Goal: Transaction & Acquisition: Purchase product/service

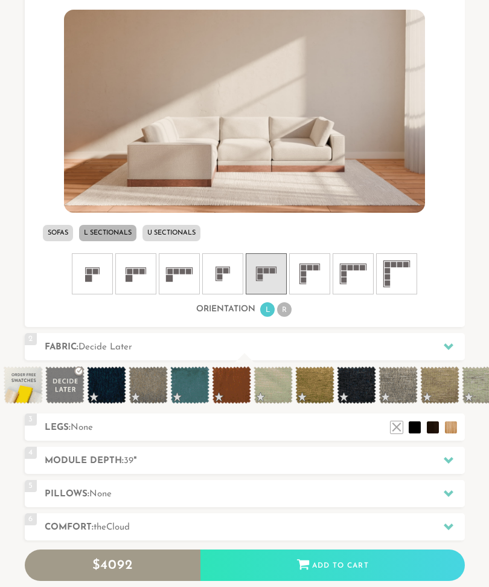
scroll to position [431, 0]
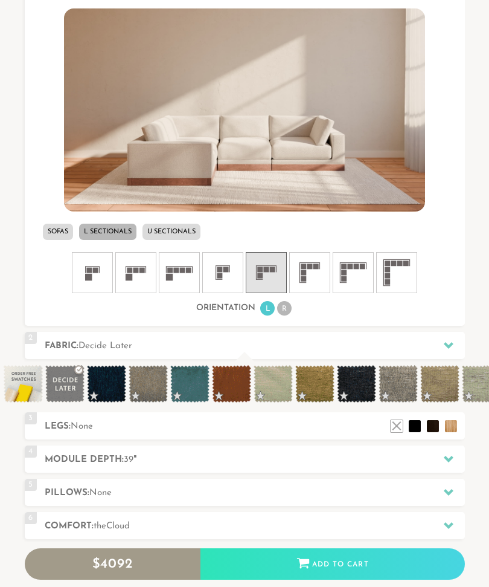
click at [220, 280] on icon at bounding box center [223, 273] width 36 height 36
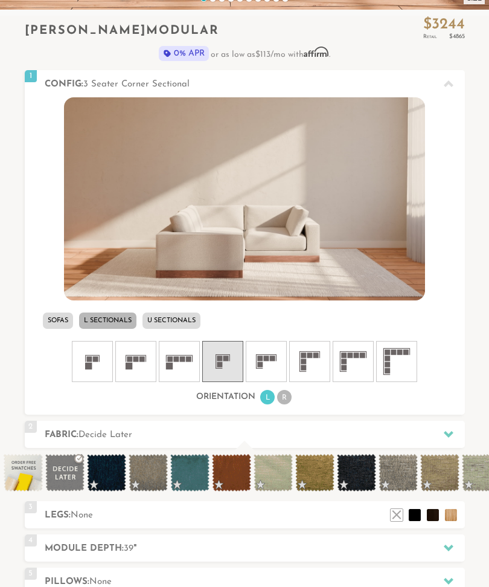
scroll to position [346, 0]
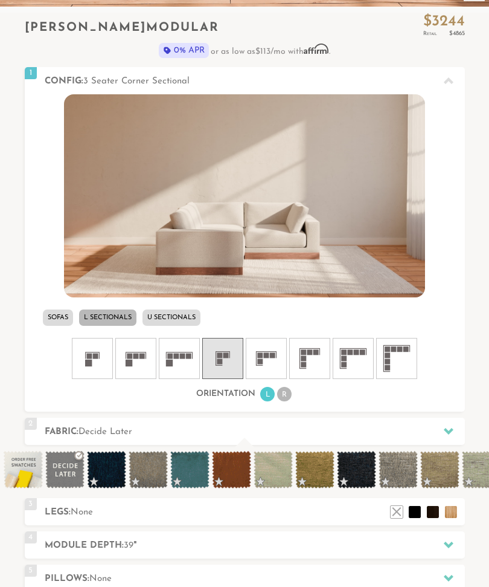
click at [271, 361] on icon at bounding box center [266, 358] width 36 height 36
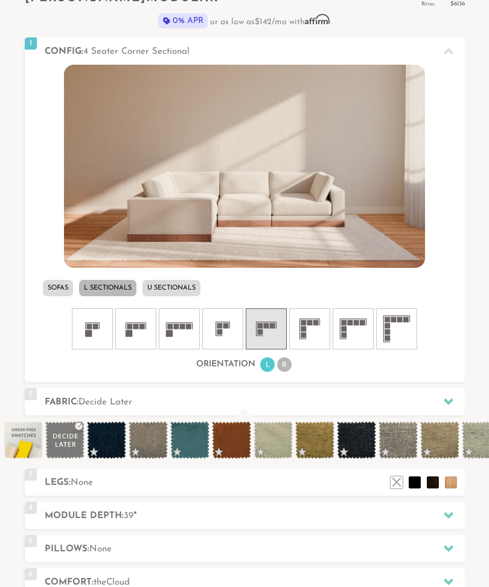
scroll to position [376, 0]
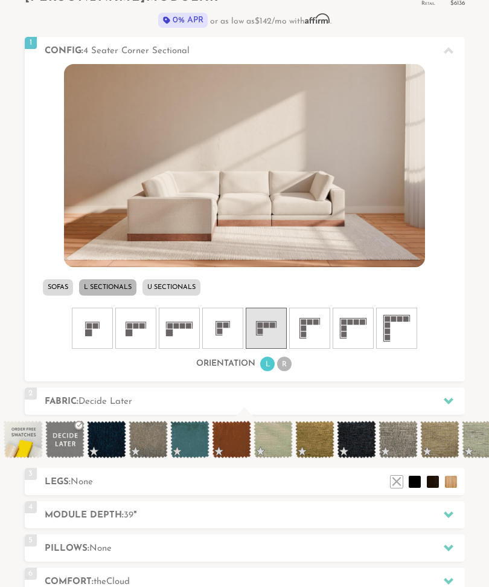
click at [292, 363] on li "R" at bounding box center [284, 363] width 15 height 15
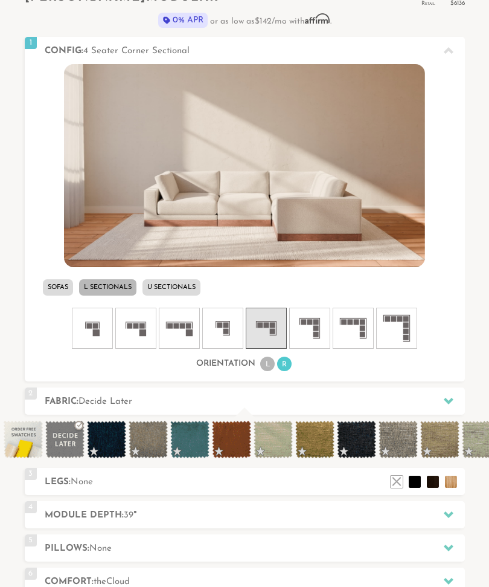
click at [270, 363] on li "L" at bounding box center [267, 363] width 15 height 15
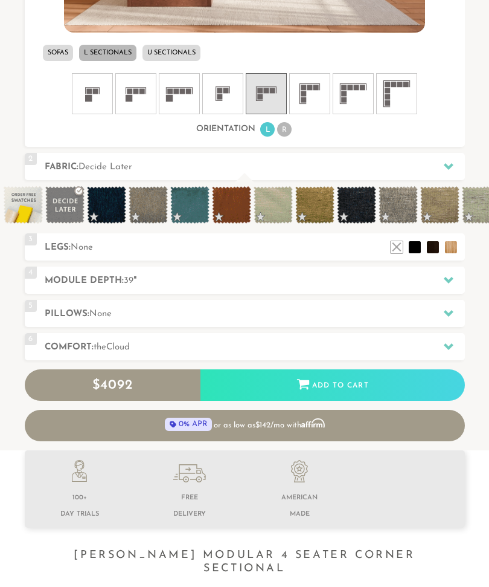
scroll to position [611, 0]
click at [450, 166] on icon at bounding box center [449, 166] width 10 height 7
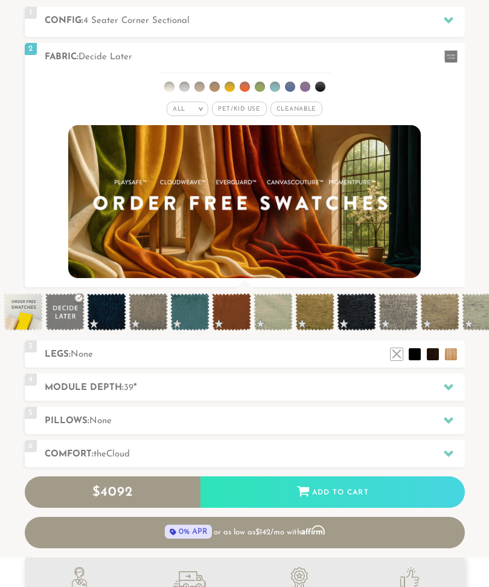
scroll to position [405, 0]
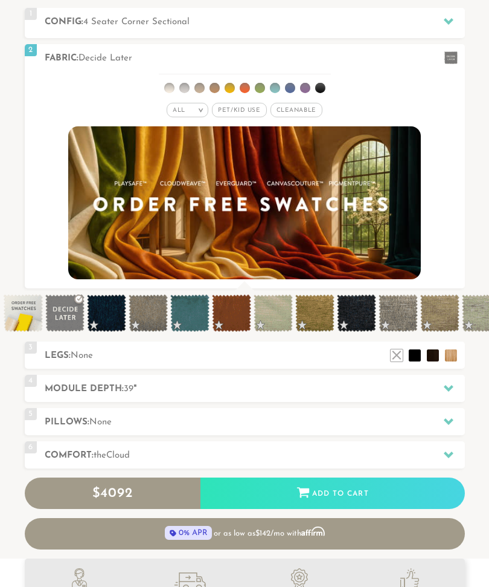
click at [210, 88] on li at bounding box center [215, 88] width 10 height 10
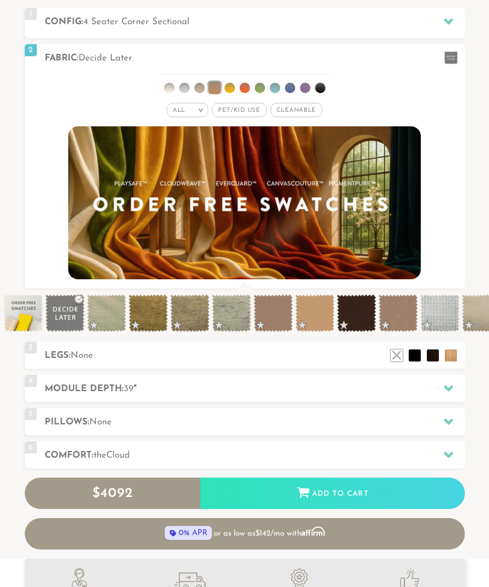
click at [260, 87] on li at bounding box center [260, 88] width 10 height 10
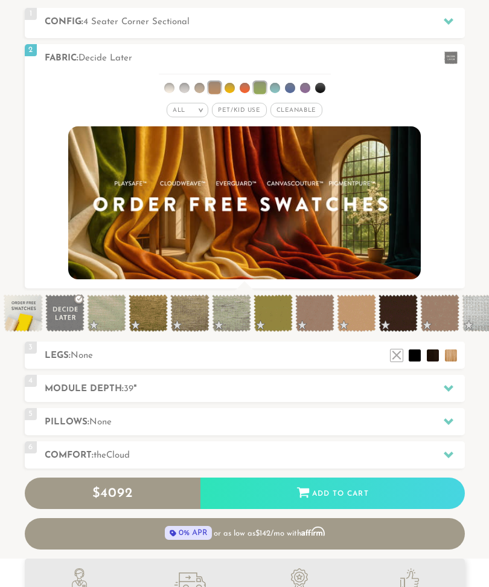
click at [219, 88] on li at bounding box center [214, 88] width 12 height 12
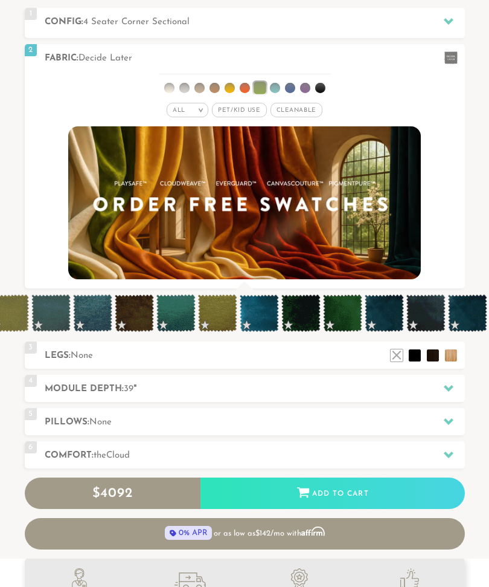
scroll to position [0, 722]
click at [345, 317] on span at bounding box center [343, 312] width 39 height 37
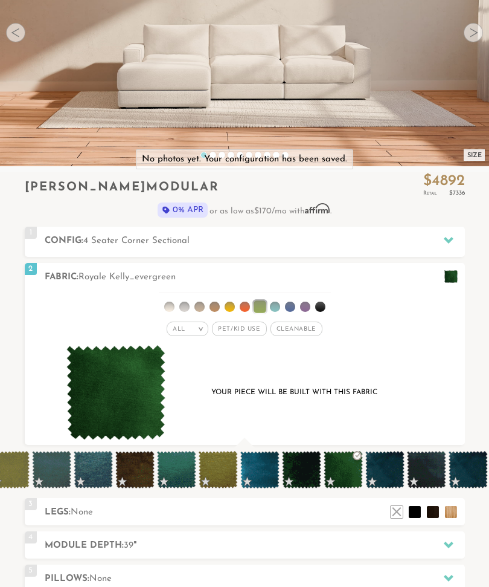
scroll to position [187, 0]
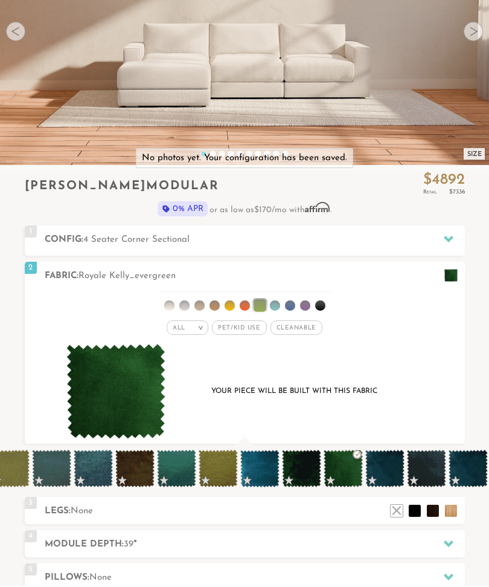
click at [451, 237] on icon at bounding box center [449, 240] width 10 height 7
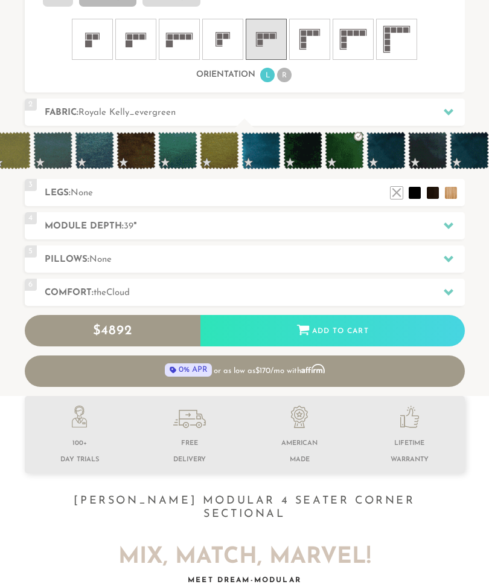
scroll to position [665, 0]
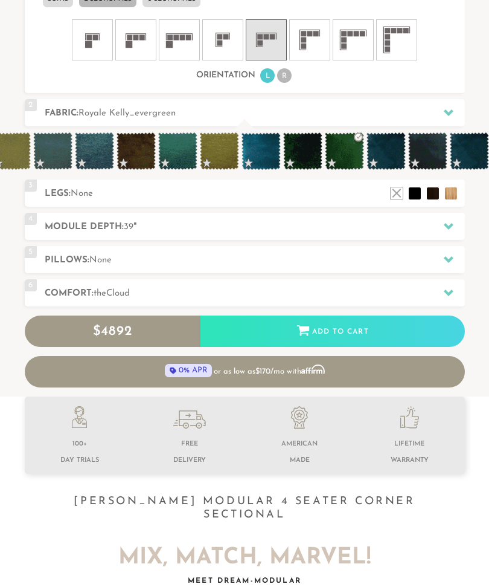
click at [453, 224] on icon at bounding box center [449, 226] width 10 height 7
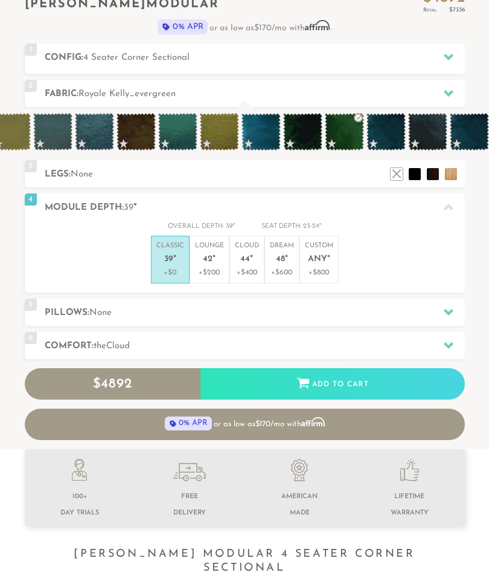
scroll to position [369, 0]
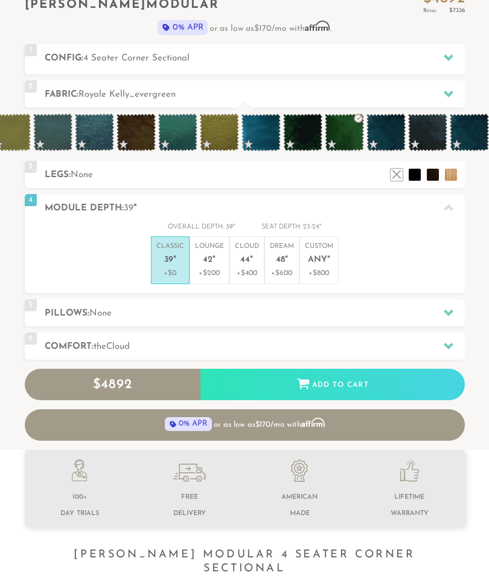
click at [207, 265] on p "Lounge 42 "" at bounding box center [209, 255] width 29 height 26
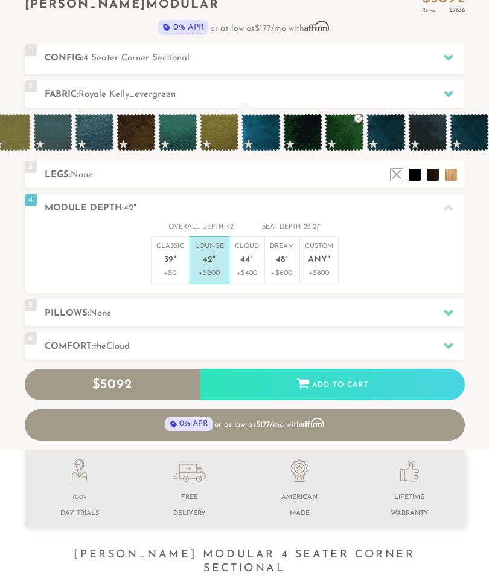
click at [451, 308] on icon at bounding box center [449, 313] width 10 height 10
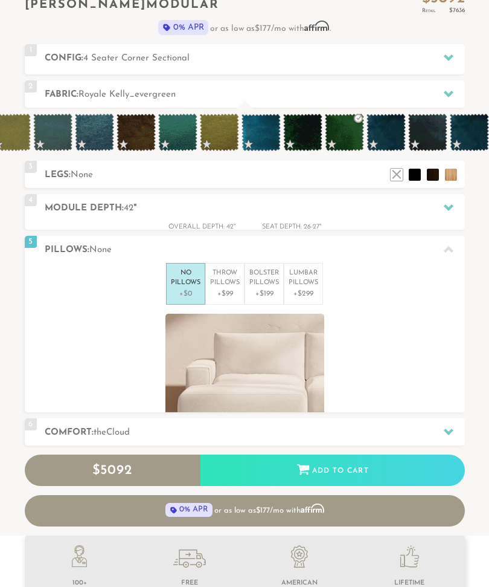
scroll to position [1, 1]
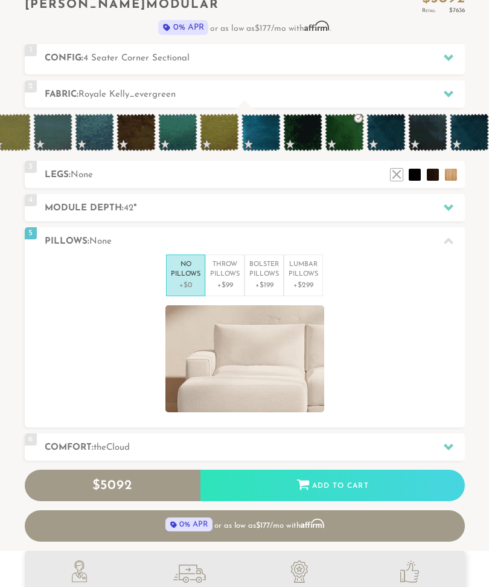
click at [227, 280] on p "+$99" at bounding box center [225, 285] width 30 height 11
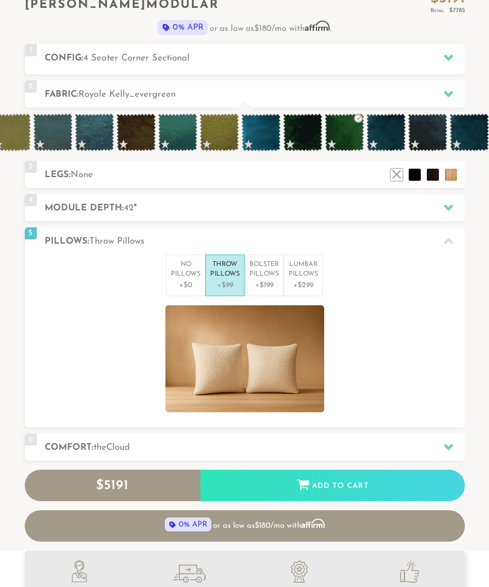
click at [266, 281] on p "+$199" at bounding box center [265, 285] width 30 height 11
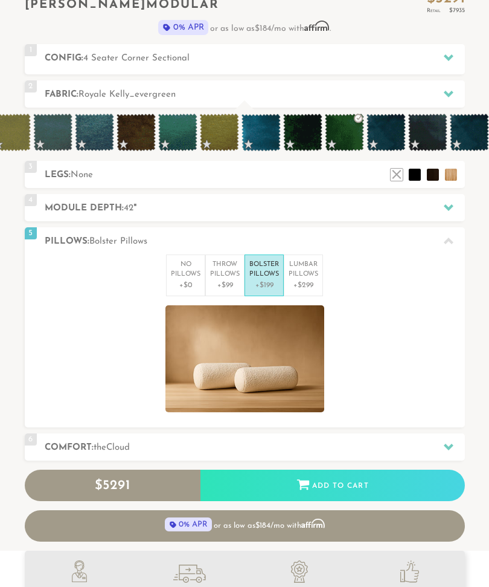
click at [305, 280] on p "+$299" at bounding box center [304, 285] width 30 height 11
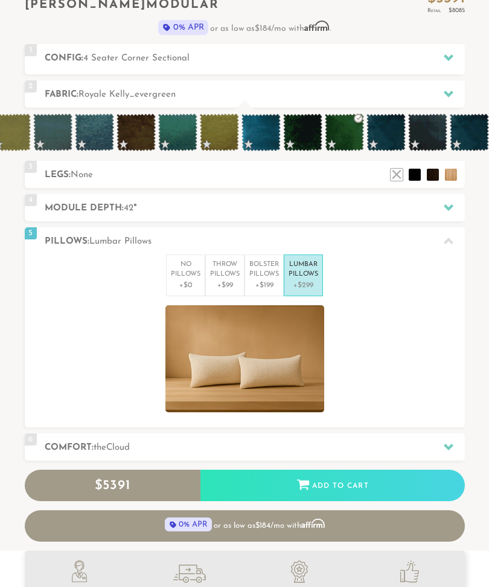
scroll to position [0, 0]
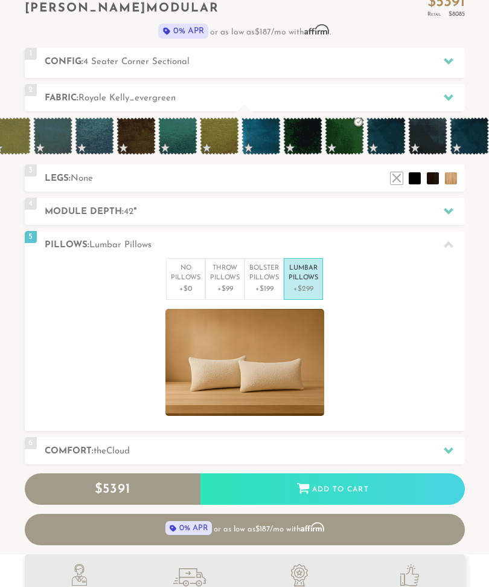
click at [180, 286] on p "+$0" at bounding box center [186, 288] width 30 height 11
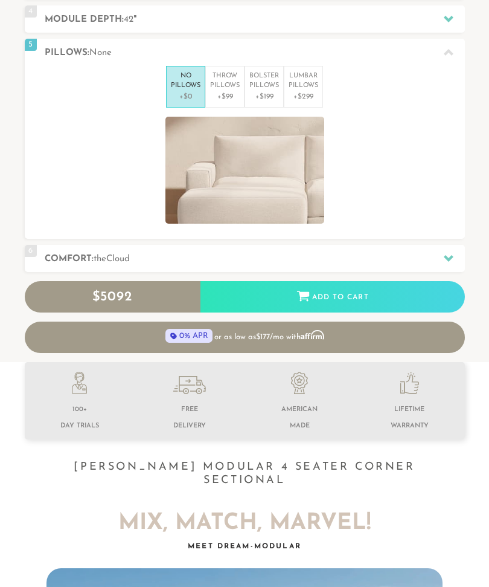
click at [453, 257] on icon at bounding box center [449, 258] width 10 height 10
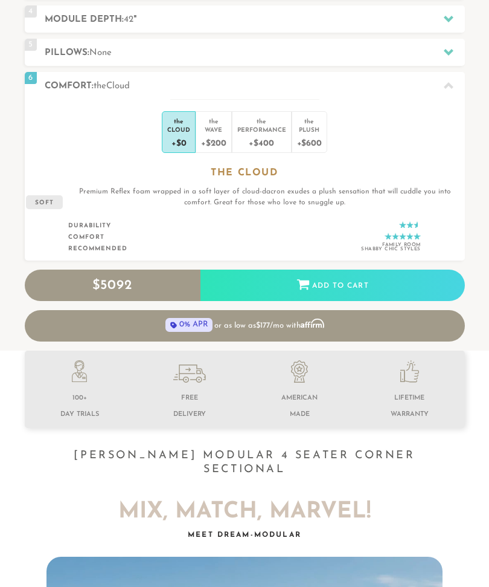
click at [321, 133] on li "the Plush +$600" at bounding box center [310, 132] width 36 height 42
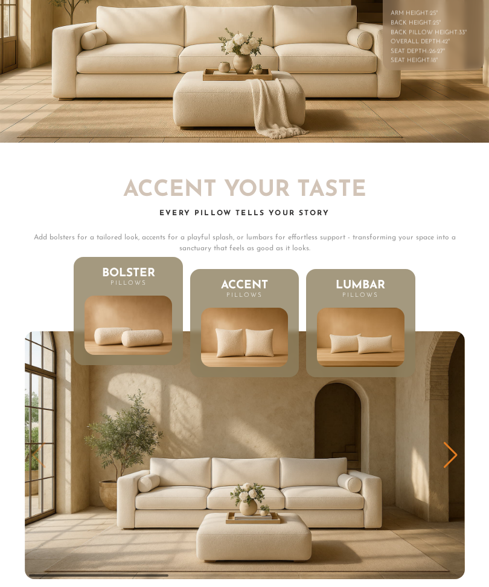
scroll to position [4314, 0]
click at [453, 442] on div "Next slide" at bounding box center [451, 455] width 16 height 27
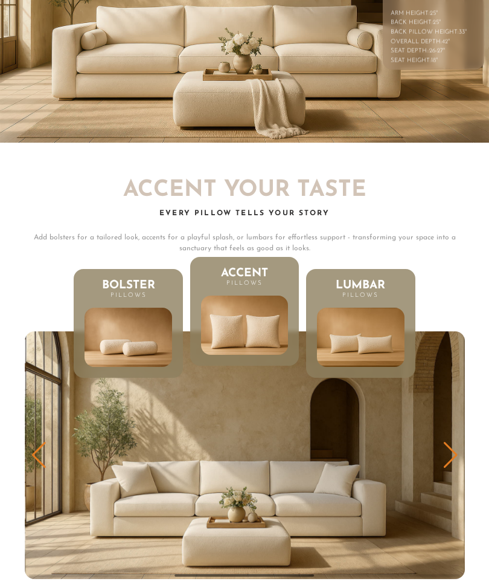
click at [456, 442] on div "Next slide" at bounding box center [451, 455] width 16 height 27
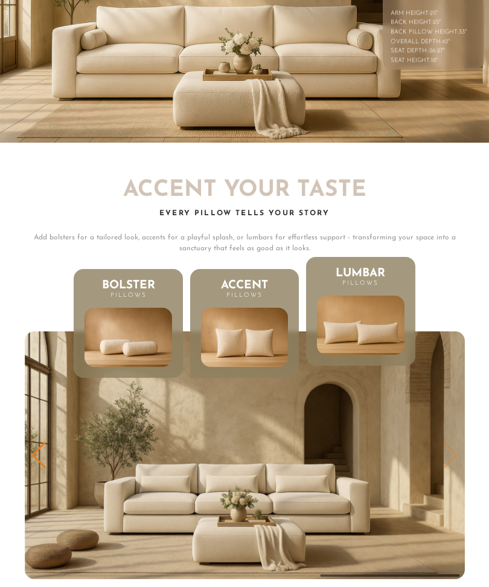
click at [459, 436] on img "3 / 3" at bounding box center [245, 455] width 440 height 248
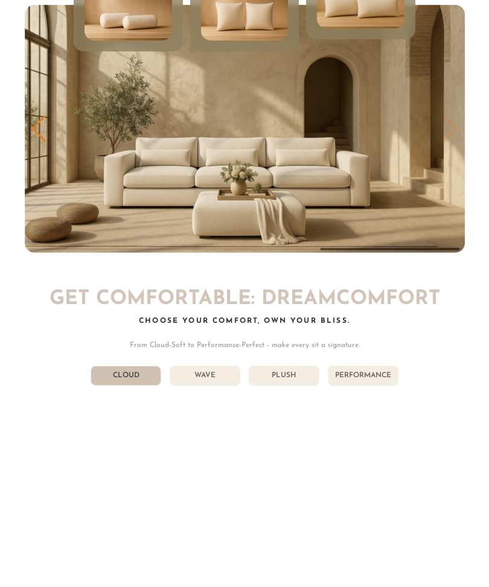
scroll to position [4641, 0]
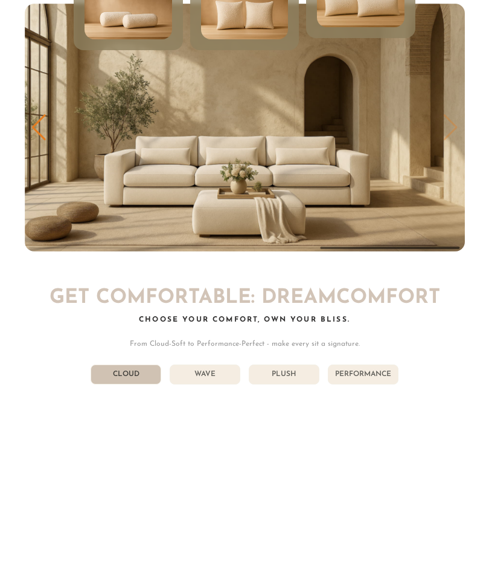
click at [205, 364] on li "Wave" at bounding box center [205, 374] width 71 height 20
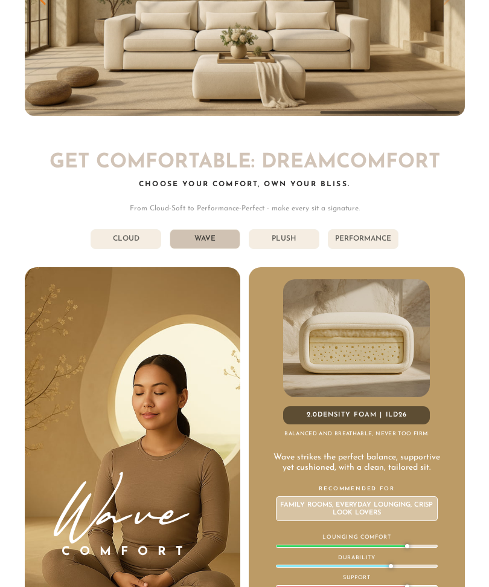
scroll to position [4779, 0]
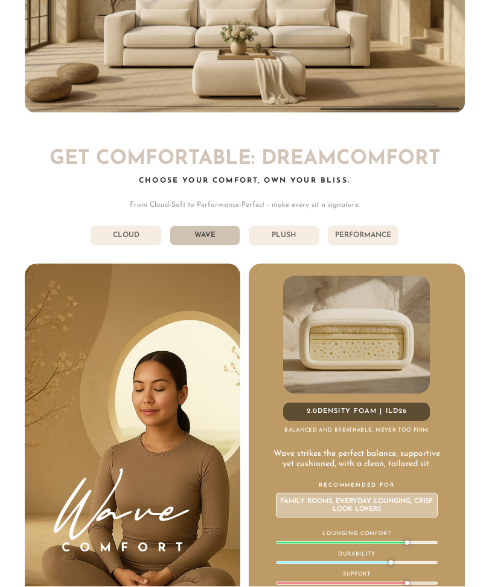
click at [132, 226] on li "Cloud" at bounding box center [126, 236] width 71 height 20
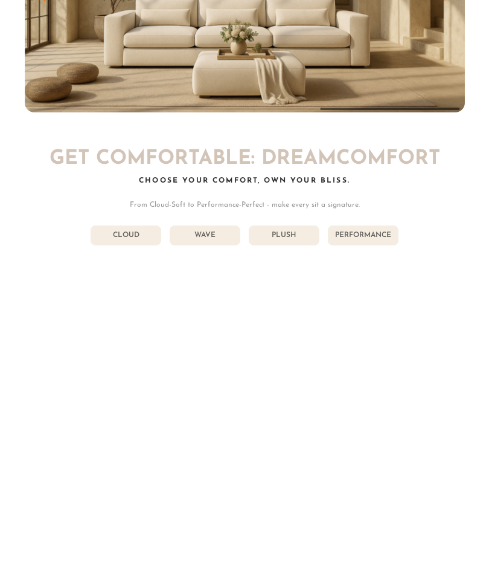
scroll to position [4780, 0]
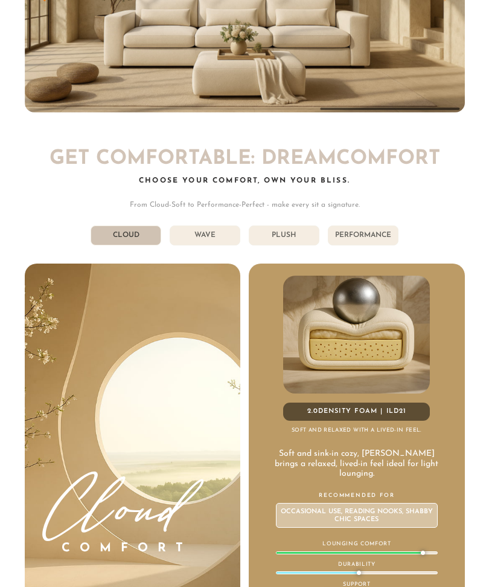
click at [292, 225] on li "Plush" at bounding box center [284, 235] width 71 height 20
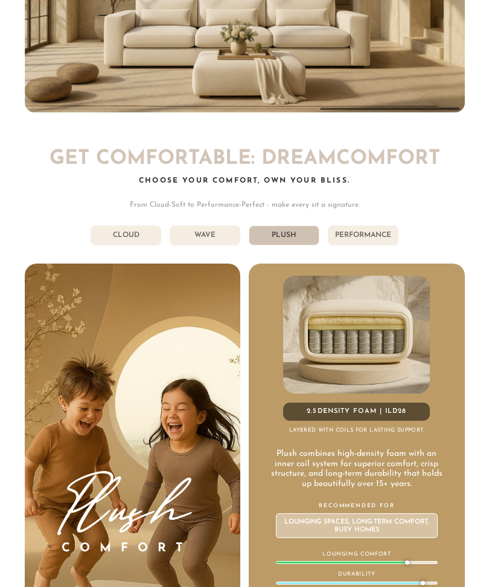
click at [219, 225] on li "Wave" at bounding box center [205, 235] width 71 height 20
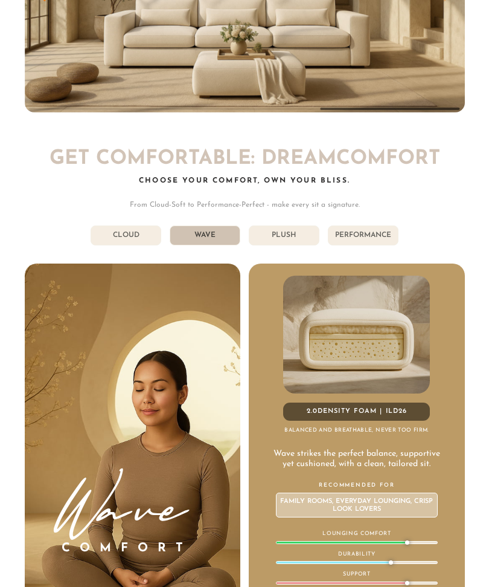
click at [299, 225] on li "Plush" at bounding box center [284, 235] width 71 height 20
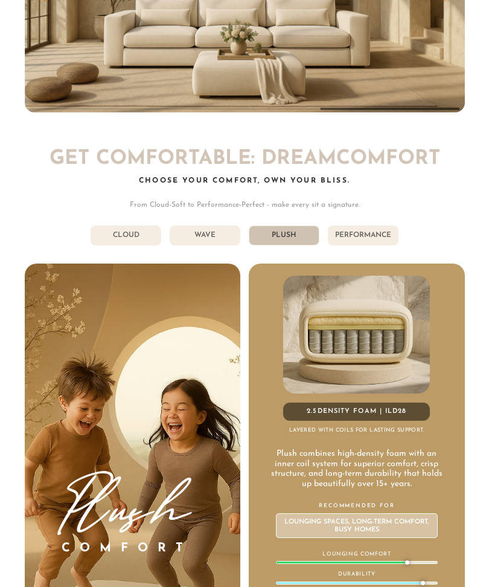
click at [216, 225] on li "Wave" at bounding box center [205, 235] width 71 height 20
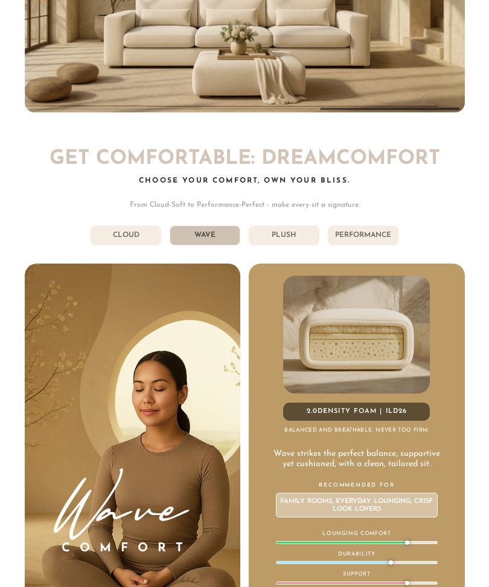
click at [288, 225] on li "Plush" at bounding box center [284, 235] width 71 height 20
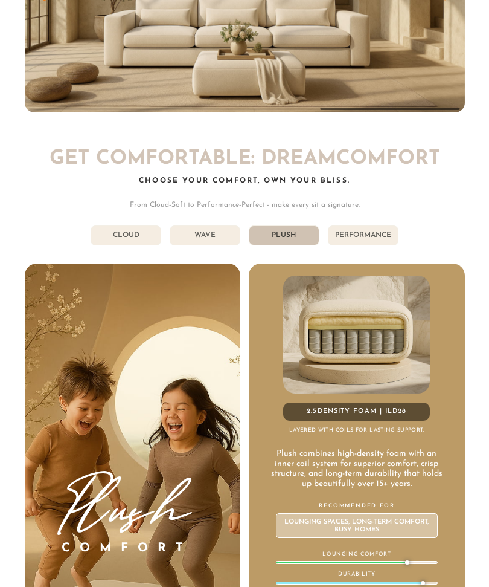
click at [362, 225] on li "Performance" at bounding box center [363, 235] width 71 height 20
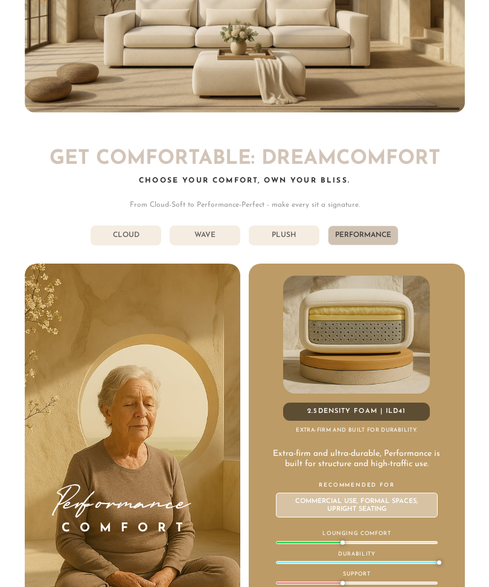
click at [295, 225] on li "Plush" at bounding box center [284, 235] width 71 height 20
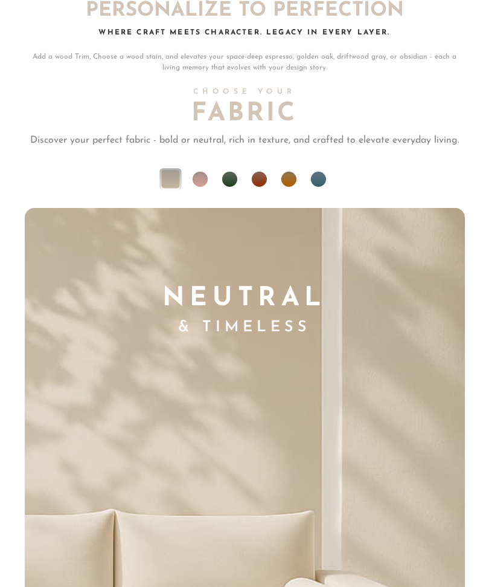
scroll to position [6432, 0]
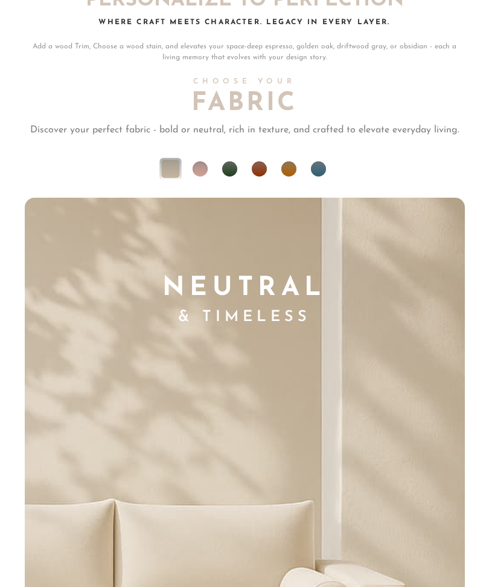
click at [231, 162] on li at bounding box center [229, 169] width 15 height 15
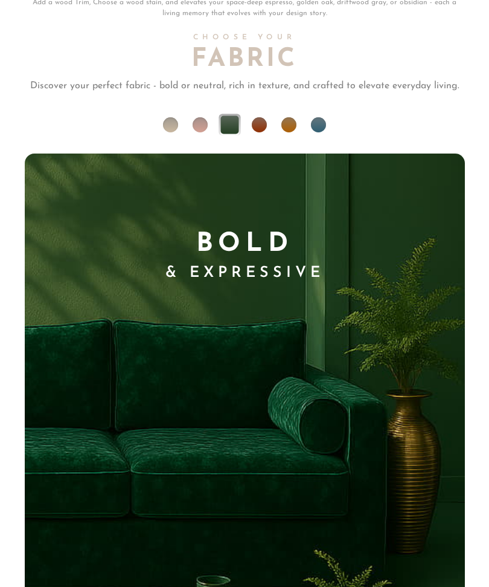
scroll to position [6462, 0]
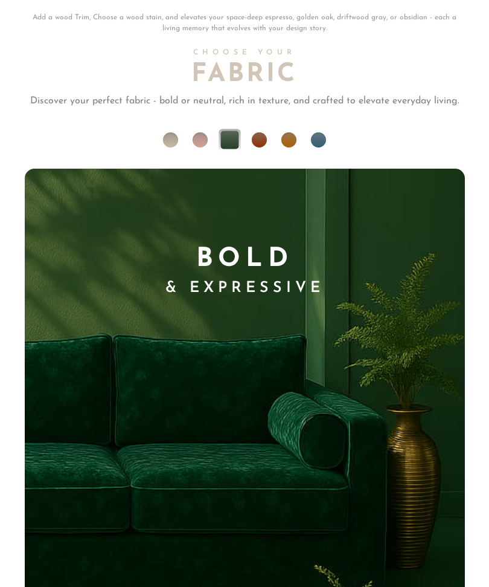
click at [320, 132] on li at bounding box center [318, 139] width 15 height 15
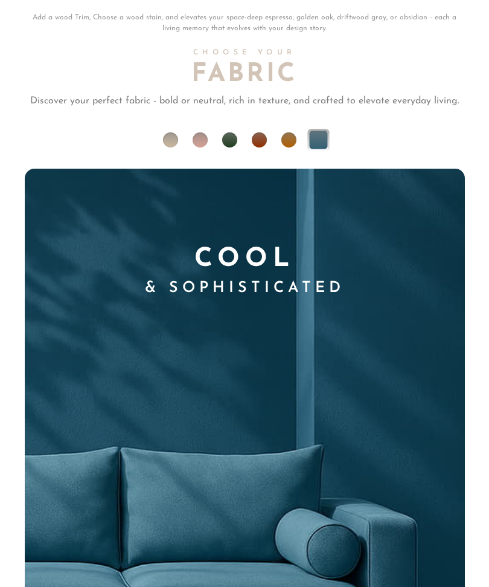
click at [294, 132] on li at bounding box center [289, 139] width 15 height 15
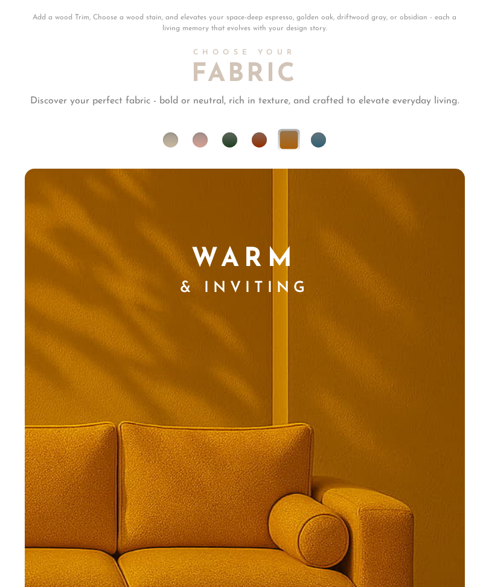
click at [264, 132] on li at bounding box center [259, 139] width 15 height 15
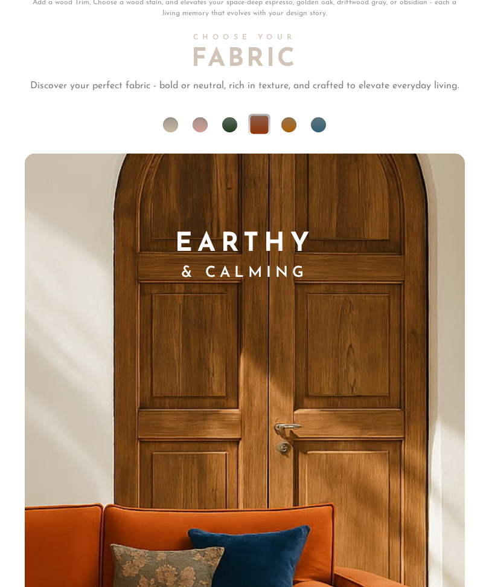
scroll to position [6474, 0]
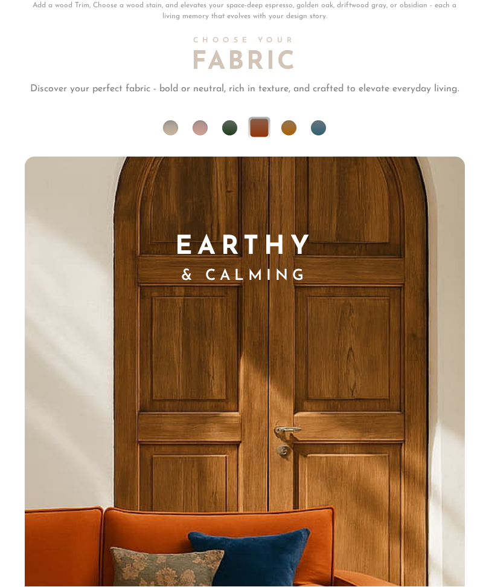
click at [201, 121] on li at bounding box center [200, 128] width 15 height 15
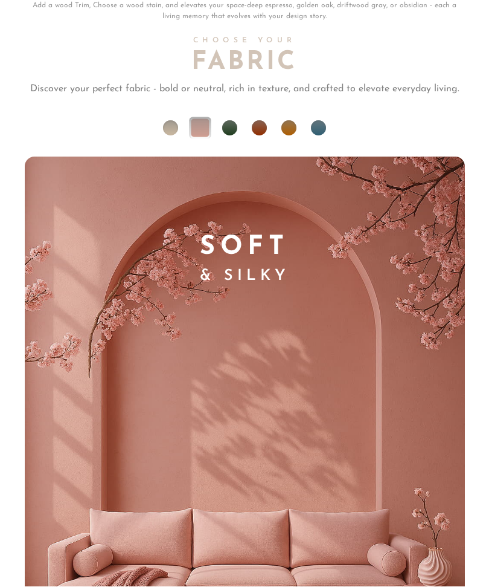
scroll to position [6474, 0]
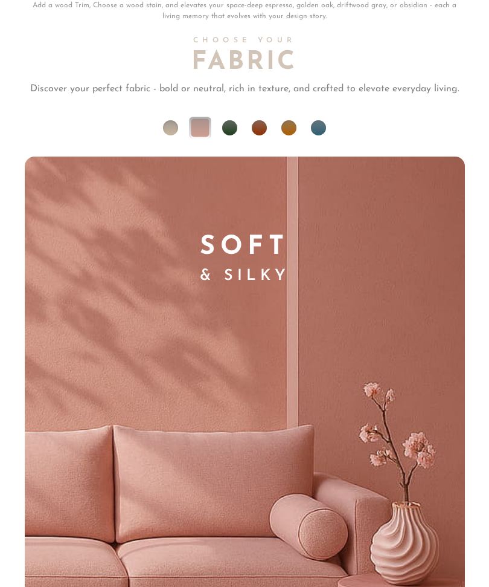
click at [172, 120] on li at bounding box center [170, 127] width 15 height 15
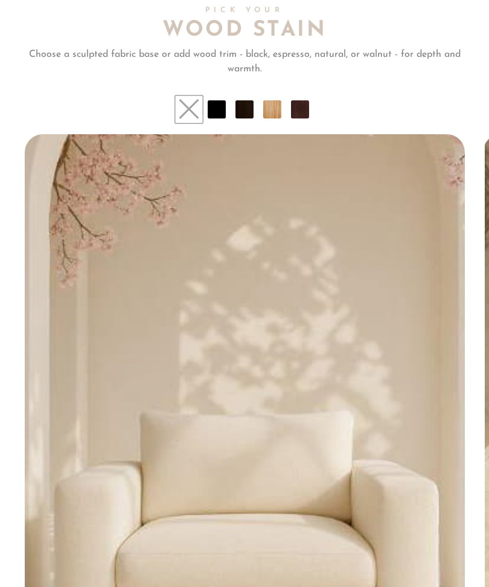
scroll to position [7320, 0]
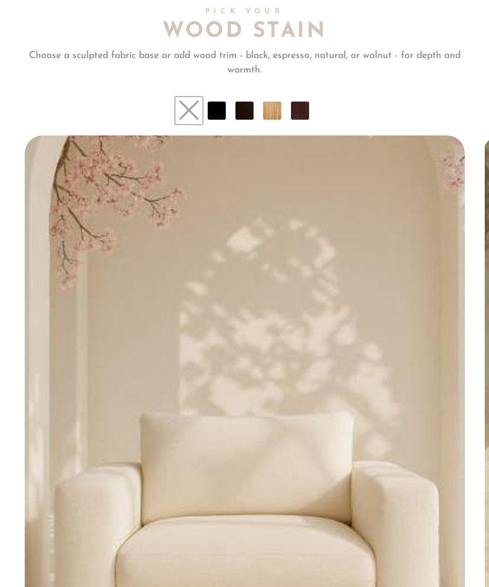
click at [219, 102] on li at bounding box center [217, 111] width 18 height 18
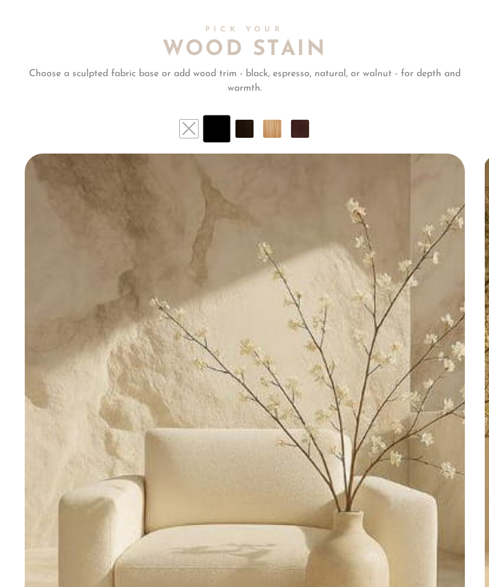
scroll to position [7302, 0]
click at [245, 120] on li at bounding box center [245, 129] width 18 height 18
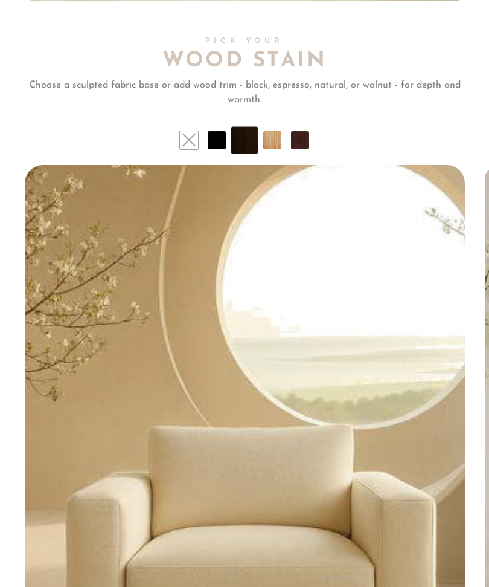
scroll to position [7291, 0]
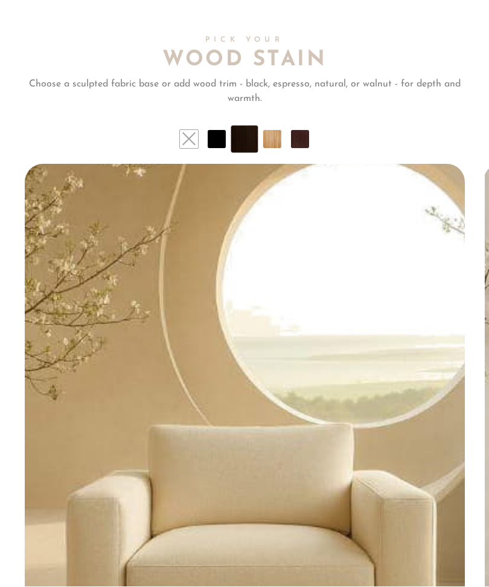
click at [303, 131] on li at bounding box center [300, 140] width 18 height 18
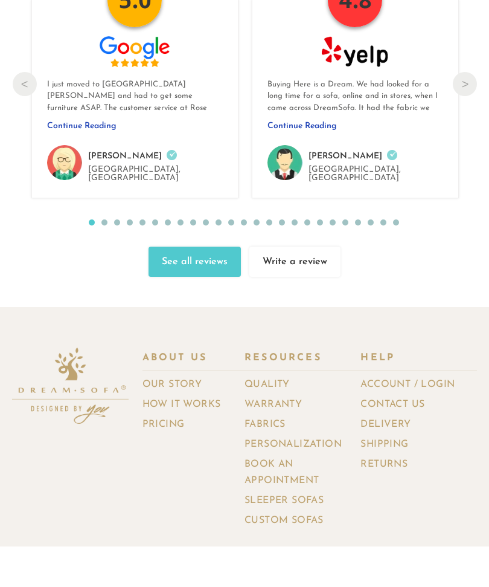
scroll to position [10794, 0]
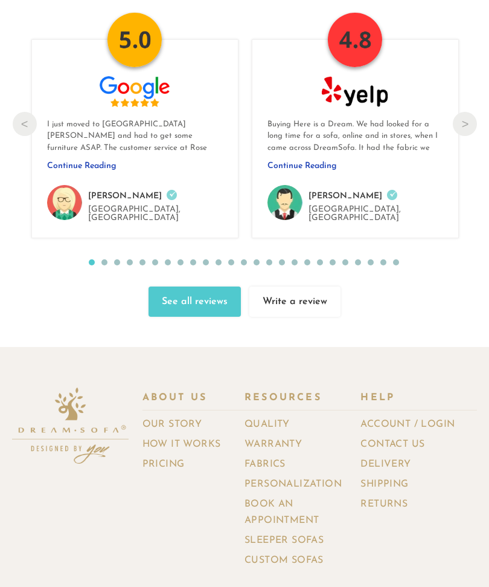
click at [169, 456] on link "Pricing" at bounding box center [168, 465] width 51 height 18
